Goal: Task Accomplishment & Management: Manage account settings

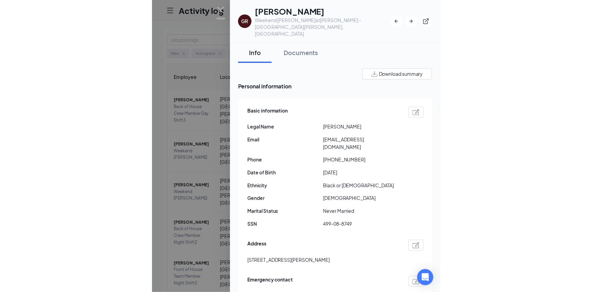
scroll to position [61, 0]
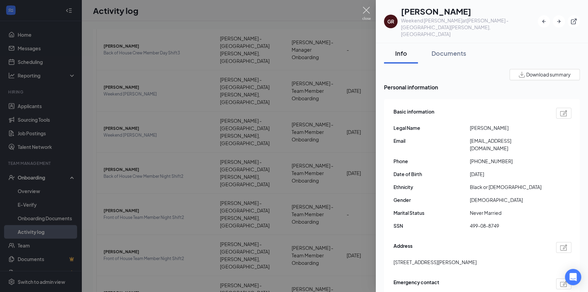
click at [291, 10] on img at bounding box center [366, 13] width 8 height 13
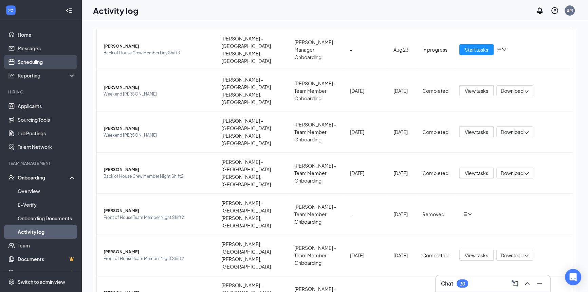
click at [33, 64] on link "Scheduling" at bounding box center [47, 62] width 58 height 14
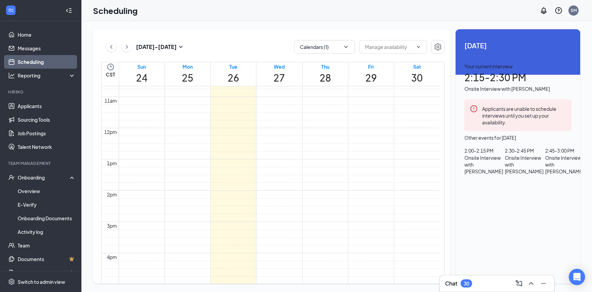
scroll to position [61, 0]
click at [291, 175] on div "2:45 - 3:00 PM Onsite Interview with [PERSON_NAME]" at bounding box center [566, 161] width 40 height 28
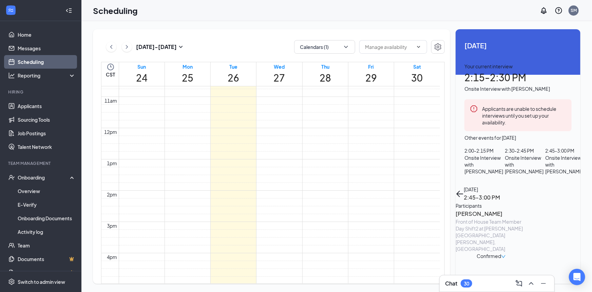
click at [291, 97] on td at bounding box center [280, 93] width 322 height 8
click at [291, 9] on div "Scheduling SM" at bounding box center [336, 10] width 511 height 21
click at [291, 254] on icon "down" at bounding box center [503, 256] width 5 height 5
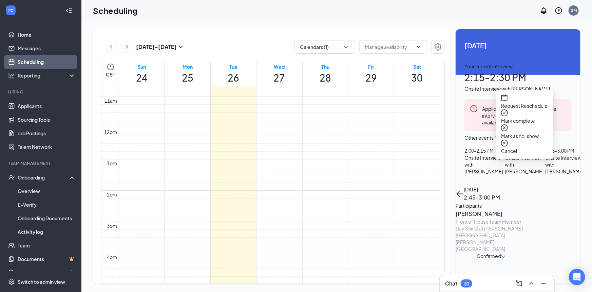
click at [291, 252] on span "Confirmed" at bounding box center [489, 255] width 24 height 7
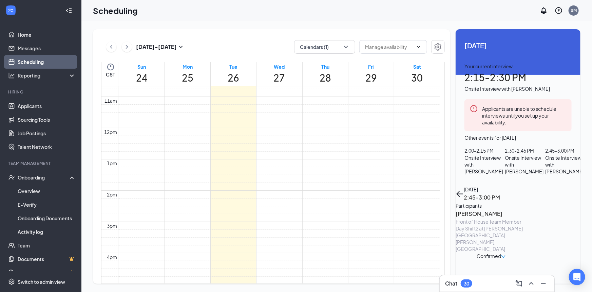
click at [291, 252] on span "Confirmed" at bounding box center [489, 255] width 24 height 7
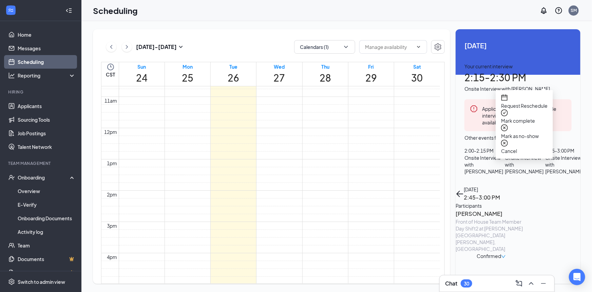
click at [291, 117] on span "Mark complete" at bounding box center [524, 120] width 47 height 7
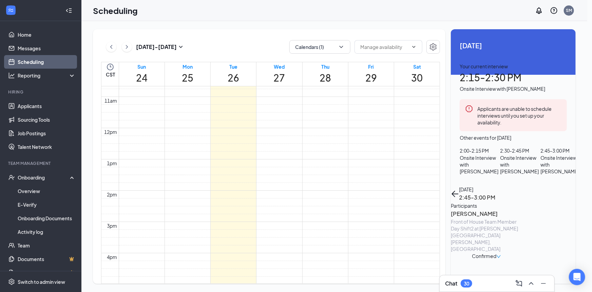
drag, startPoint x: 331, startPoint y: 173, endPoint x: 331, endPoint y: 177, distance: 4.1
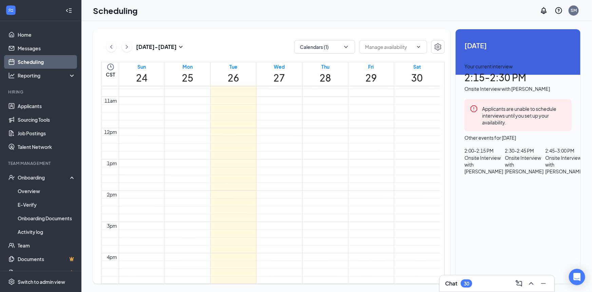
click at [291, 175] on div "Onsite Interview with [PERSON_NAME]" at bounding box center [484, 164] width 39 height 20
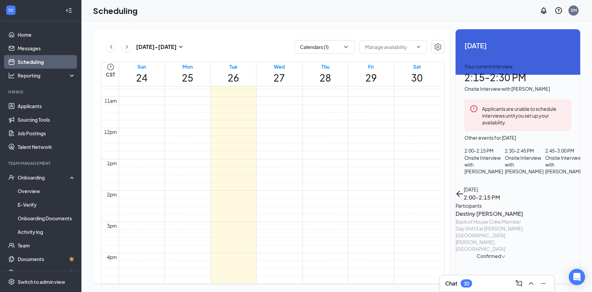
click at [291, 218] on div "Back of House Crew Member Day Shift3 at [PERSON_NAME][GEOGRAPHIC_DATA][PERSON_N…" at bounding box center [491, 235] width 71 height 34
click at [291, 209] on h3 "Destiny [PERSON_NAME]" at bounding box center [491, 213] width 71 height 9
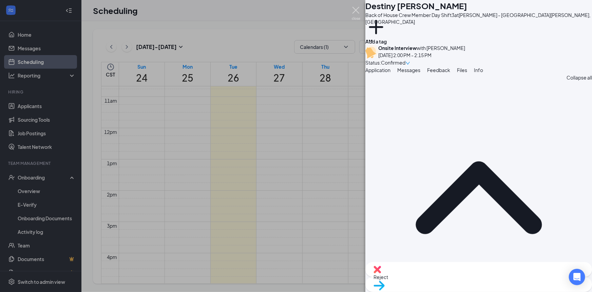
click at [291, 10] on img at bounding box center [356, 13] width 8 height 13
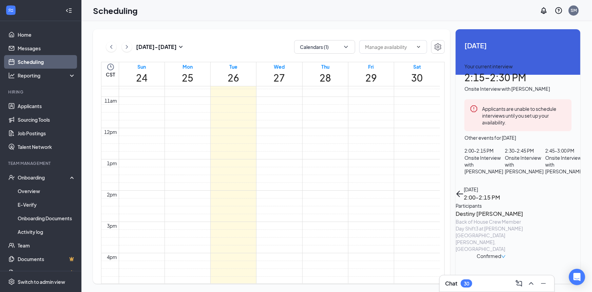
click at [291, 252] on span "Confirmed" at bounding box center [489, 255] width 24 height 7
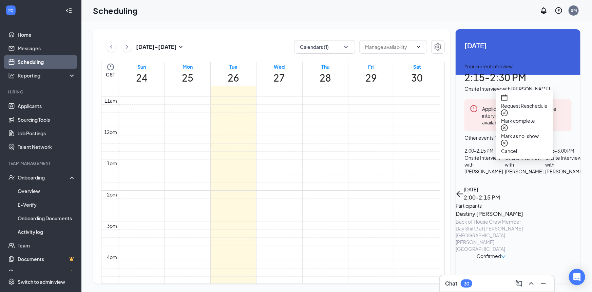
click at [291, 132] on span "Mark as no-show" at bounding box center [524, 135] width 47 height 7
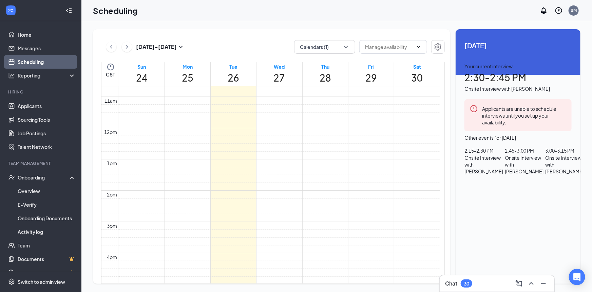
click at [291, 175] on div "Onsite Interview with [PERSON_NAME]" at bounding box center [484, 164] width 39 height 20
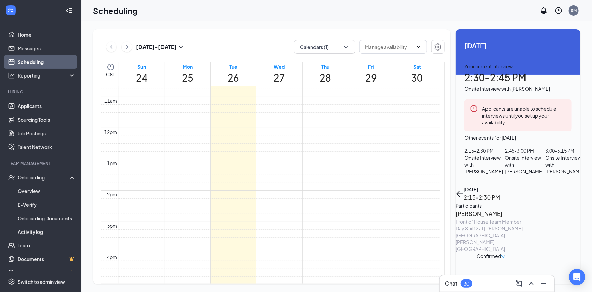
click at [291, 254] on icon "down" at bounding box center [503, 256] width 5 height 5
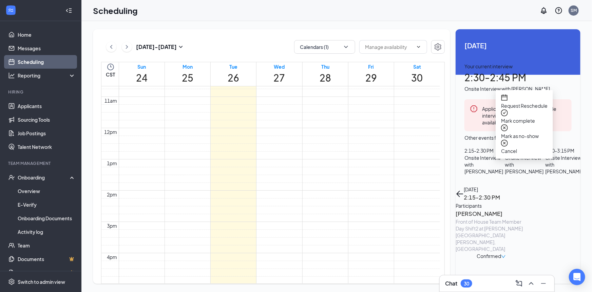
click at [291, 132] on span "Mark as no-show" at bounding box center [524, 135] width 47 height 7
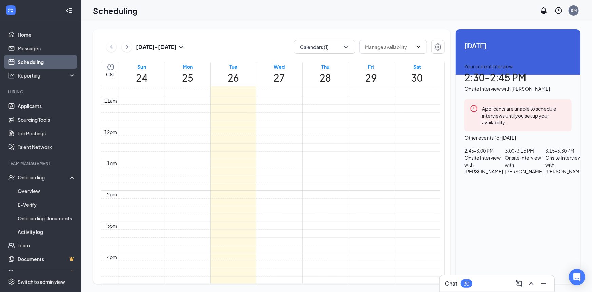
scroll to position [120, 0]
